Goal: Task Accomplishment & Management: Complete application form

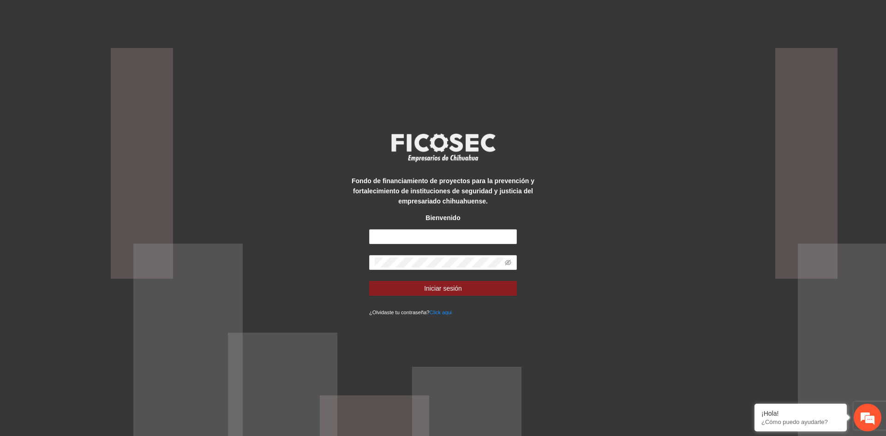
type input "**********"
click at [369, 281] on button "Iniciar sesión" at bounding box center [443, 288] width 148 height 15
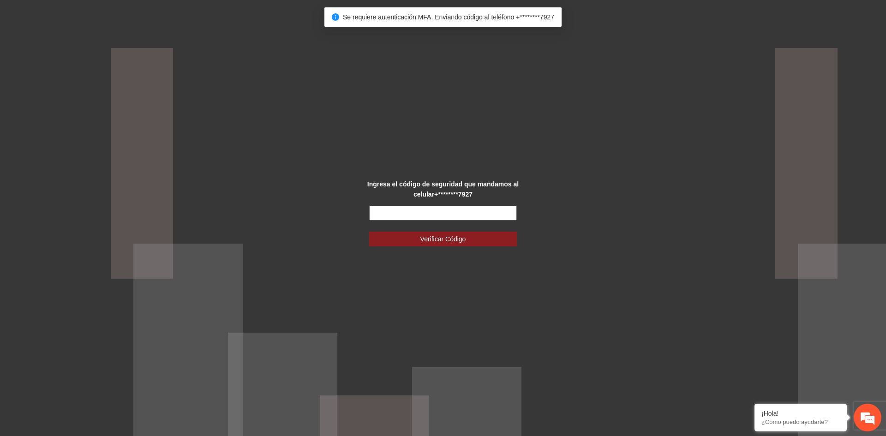
click at [429, 218] on input "text" at bounding box center [443, 213] width 148 height 15
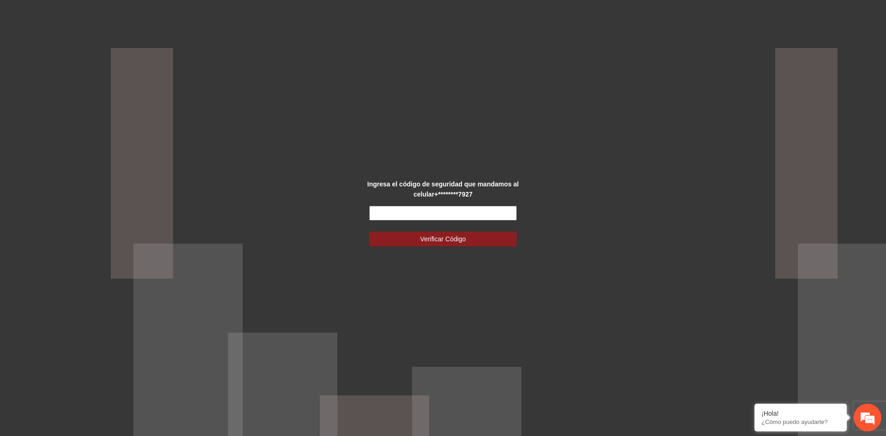
click at [416, 220] on input "text" at bounding box center [443, 213] width 148 height 15
click at [429, 211] on input "text" at bounding box center [443, 213] width 148 height 15
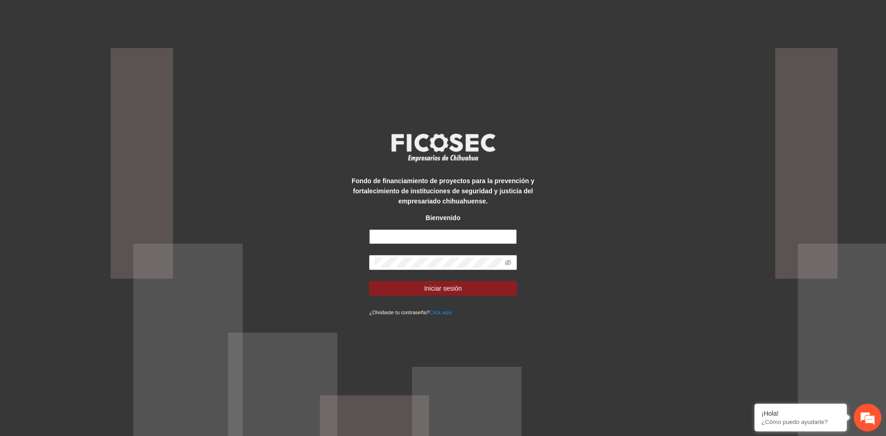
click at [394, 239] on input "text" at bounding box center [443, 236] width 148 height 15
type input "**********"
click at [369, 281] on button "Iniciar sesión" at bounding box center [443, 288] width 148 height 15
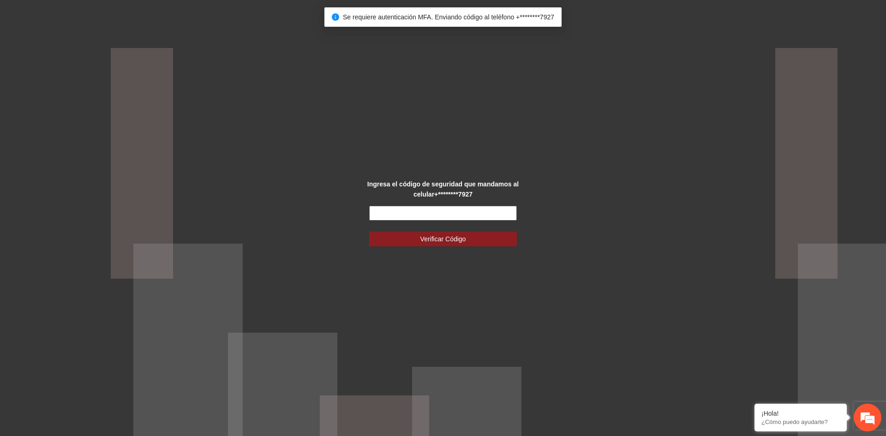
click at [443, 214] on input "text" at bounding box center [443, 213] width 148 height 15
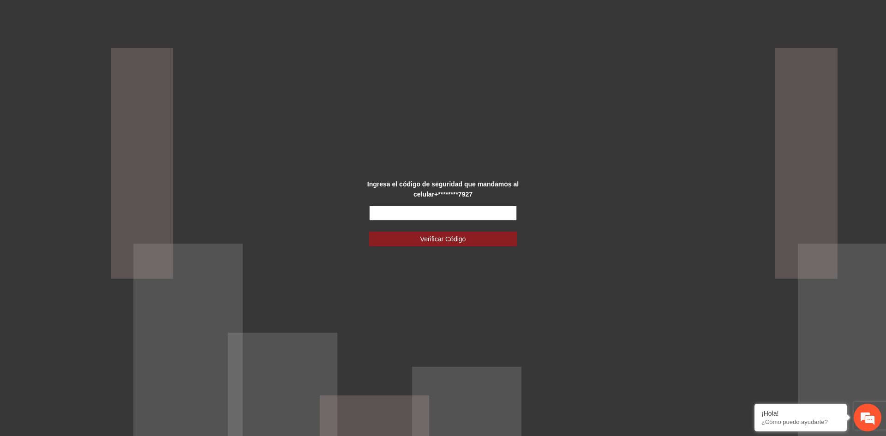
click at [439, 212] on input "text" at bounding box center [443, 213] width 148 height 15
type input "******"
click at [369, 232] on button "Verificar Código" at bounding box center [443, 239] width 148 height 15
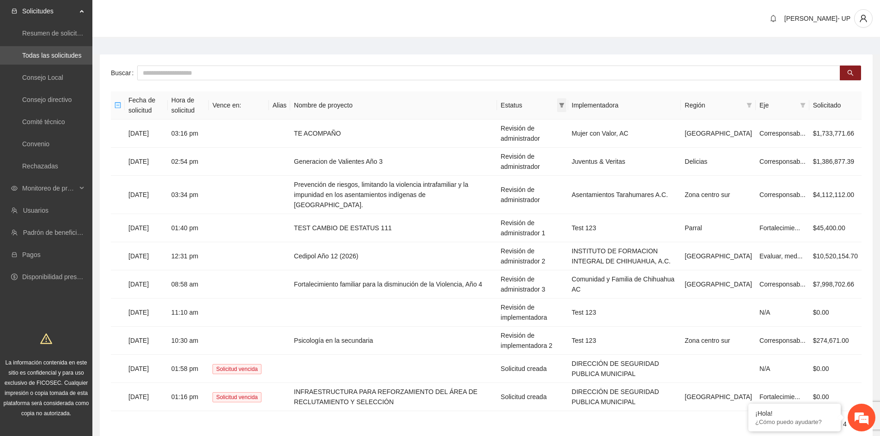
click at [566, 101] on span at bounding box center [561, 105] width 9 height 14
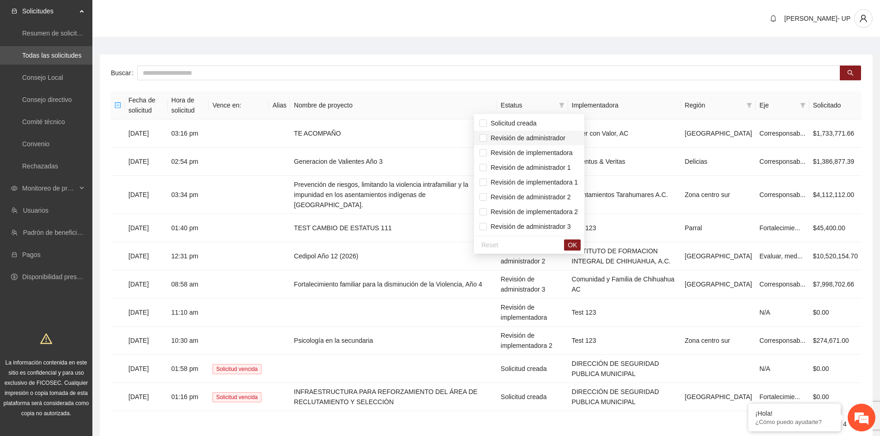
click at [562, 140] on span "Revisión de administrador" at bounding box center [526, 137] width 78 height 7
click at [564, 166] on span "Revisión de administrador 1" at bounding box center [529, 167] width 84 height 7
click at [566, 192] on span "Revisión de administrador 2" at bounding box center [528, 197] width 99 height 10
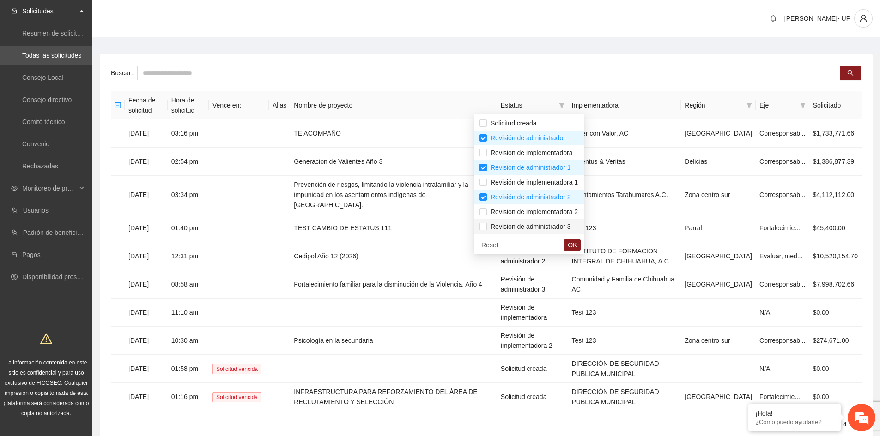
click at [570, 228] on span "Revisión de administrador 3" at bounding box center [528, 227] width 99 height 10
click at [577, 246] on span "OK" at bounding box center [571, 245] width 9 height 10
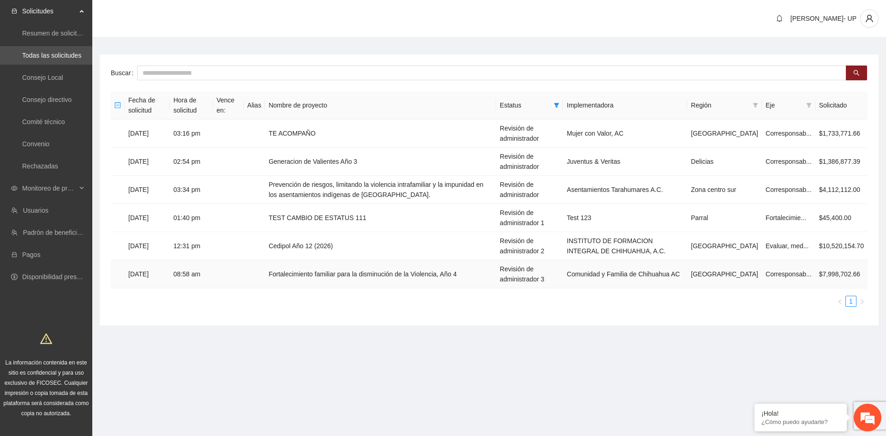
click at [440, 285] on td "Fortalecimiento familiar para la disminución de la Violencia, Año 4" at bounding box center [380, 274] width 231 height 28
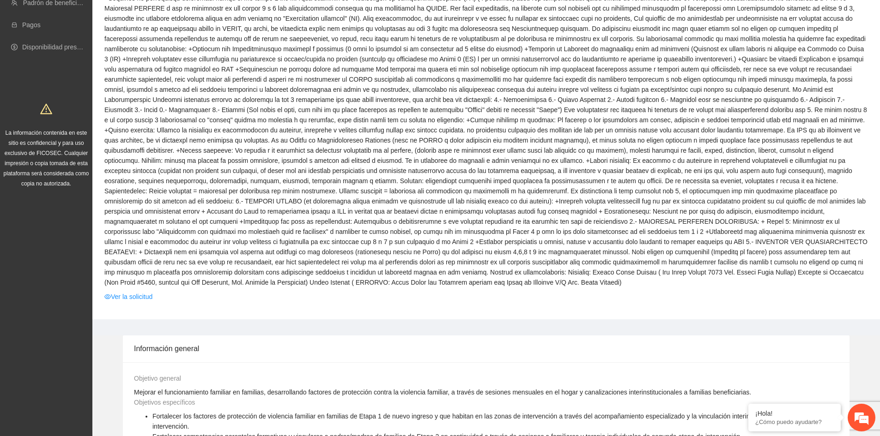
scroll to position [231, 0]
click at [146, 291] on link "Ver la solicitud" at bounding box center [128, 296] width 48 height 10
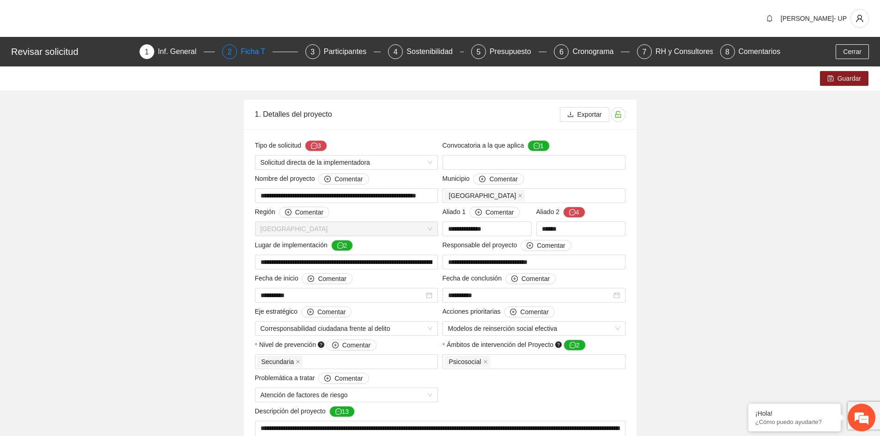
click at [238, 45] on div "2 Ficha T" at bounding box center [260, 51] width 76 height 15
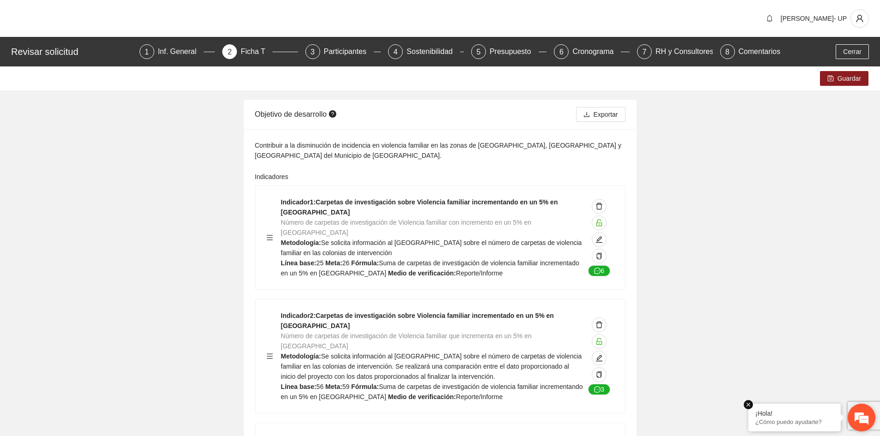
click at [750, 404] on em at bounding box center [747, 404] width 9 height 9
click at [858, 51] on span "Cerrar" at bounding box center [852, 52] width 18 height 10
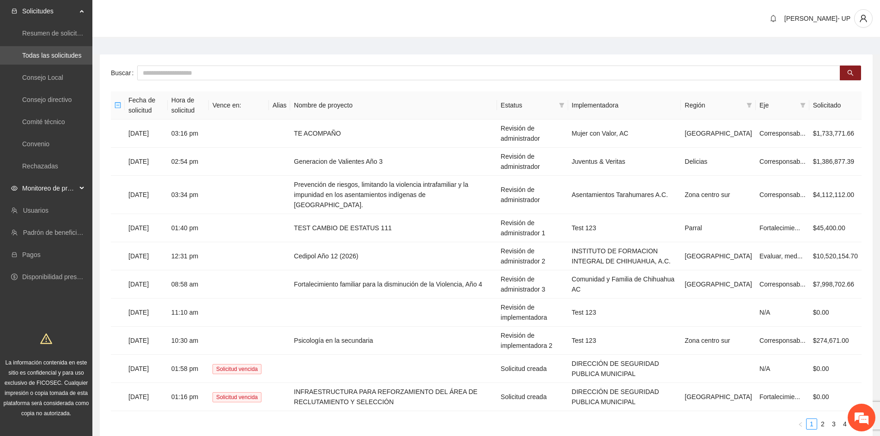
click at [42, 192] on span "Monitoreo de proyectos" at bounding box center [49, 188] width 54 height 18
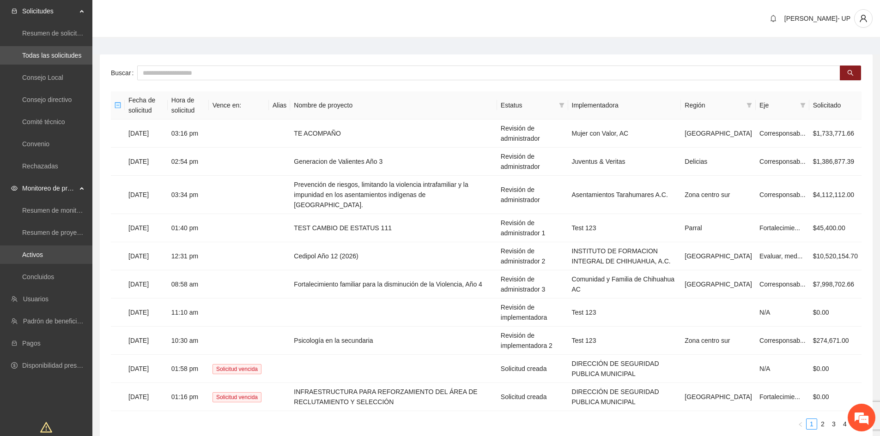
click at [43, 254] on link "Activos" at bounding box center [32, 254] width 21 height 7
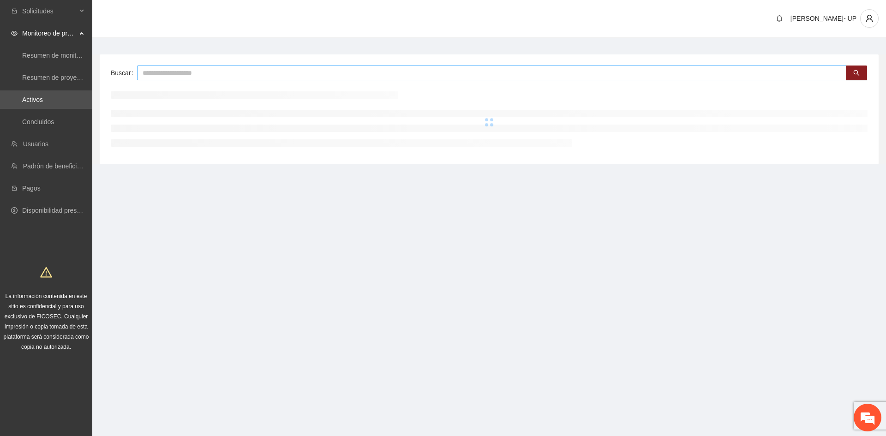
click at [303, 77] on input "text" at bounding box center [492, 73] width 710 height 15
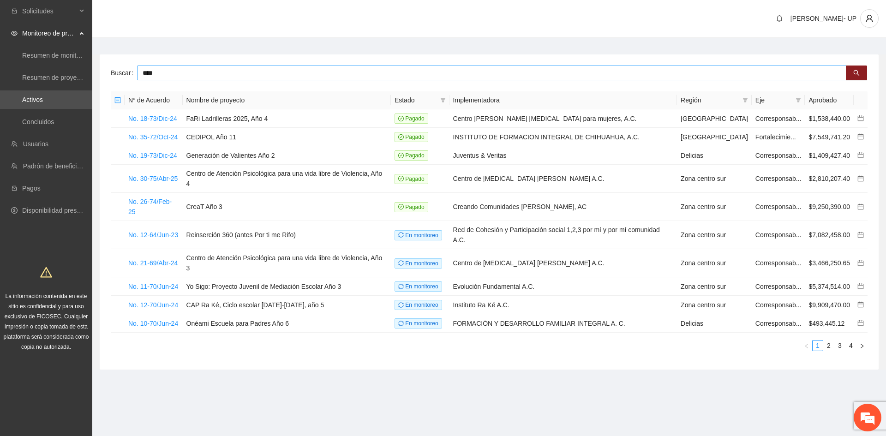
type input "****"
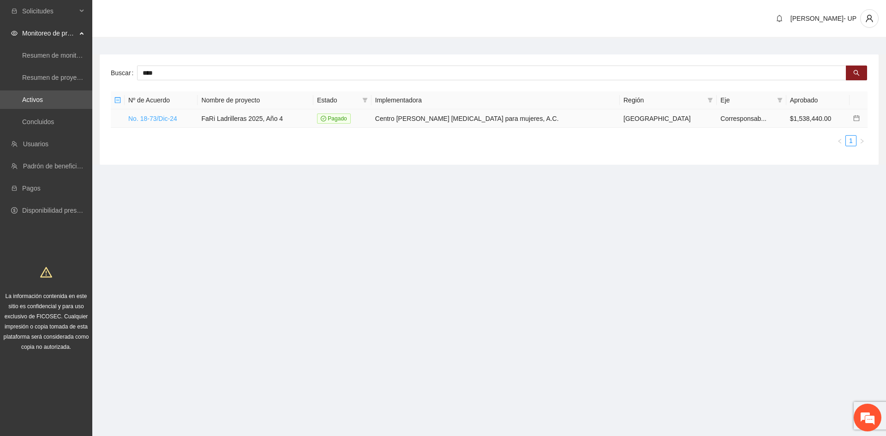
click at [159, 120] on link "No. 18-73/Dic-24" at bounding box center [152, 118] width 49 height 7
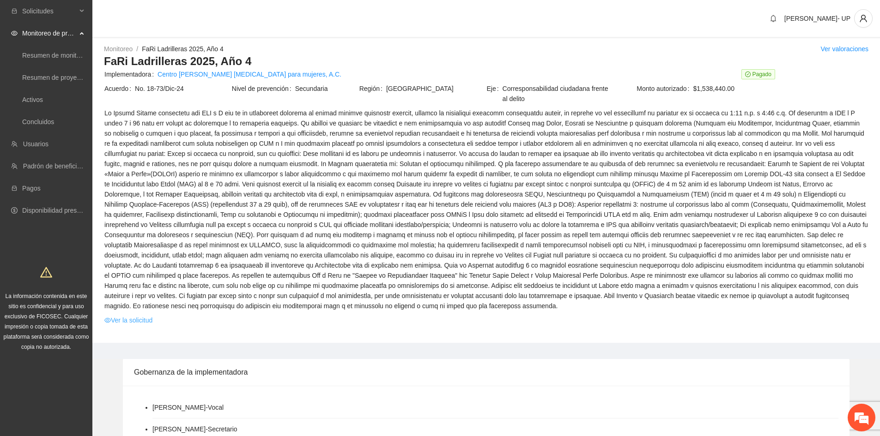
click at [135, 315] on link "Ver la solicitud" at bounding box center [128, 320] width 48 height 10
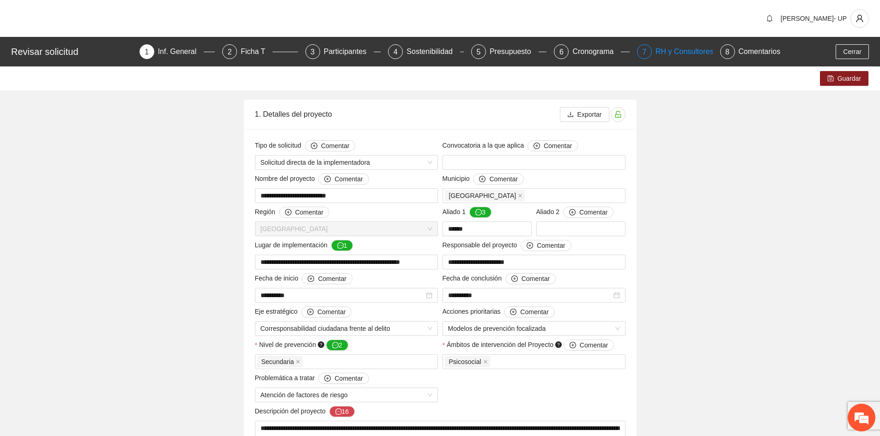
click at [679, 55] on div "RH y Consultores" at bounding box center [687, 51] width 65 height 15
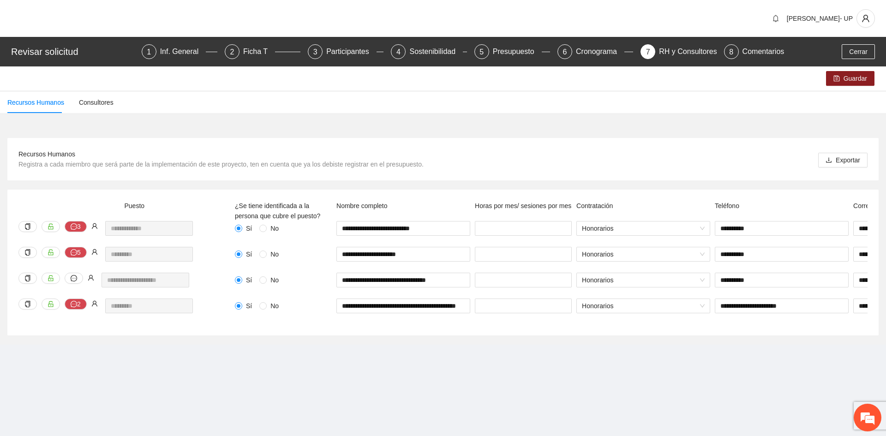
click at [420, 131] on div "**********" at bounding box center [443, 233] width 886 height 223
click at [96, 283] on div "**********" at bounding box center [126, 286] width 221 height 26
